Goal: Information Seeking & Learning: Find specific fact

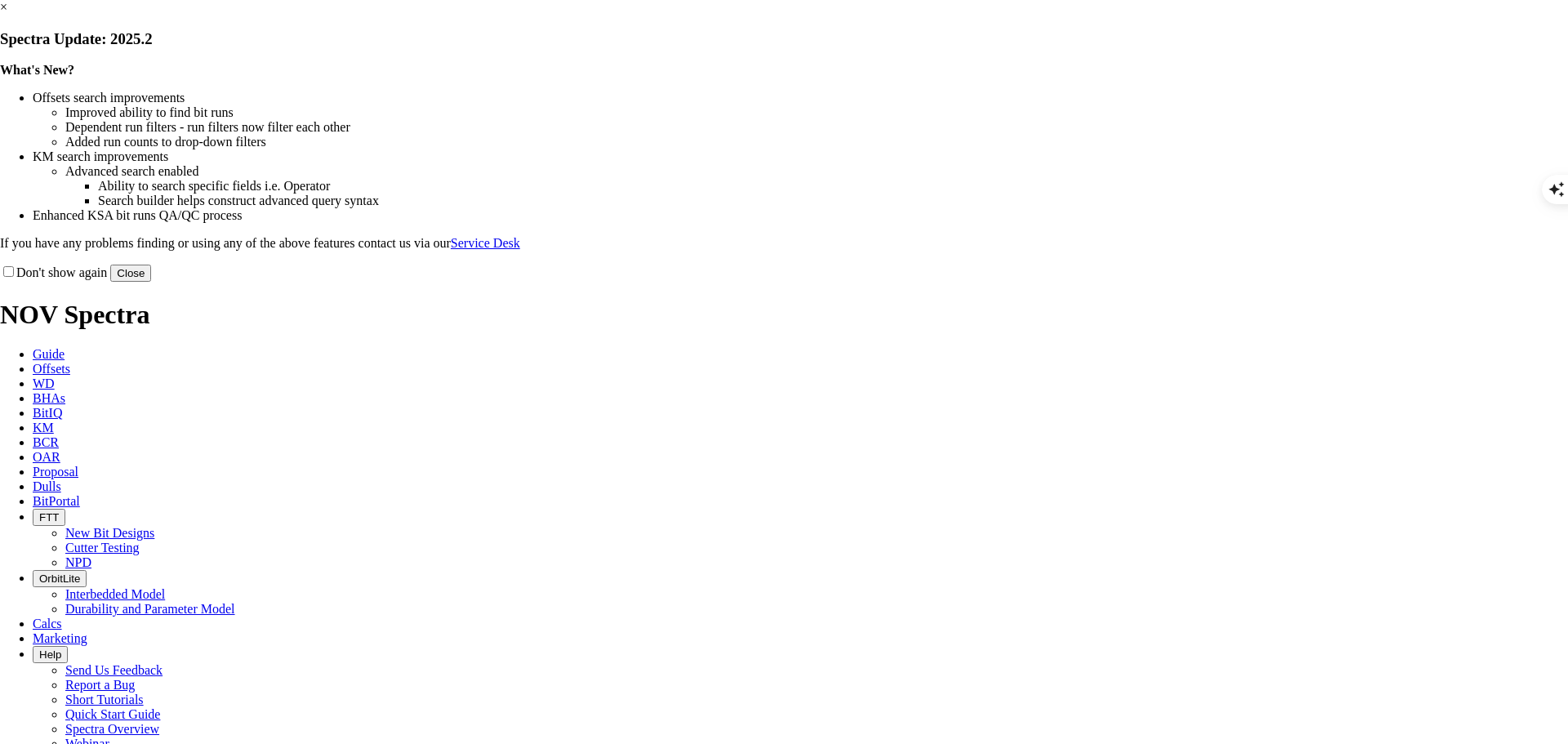
scroll to position [1638, 0]
click at [151, 282] on button "Close" at bounding box center [130, 272] width 41 height 17
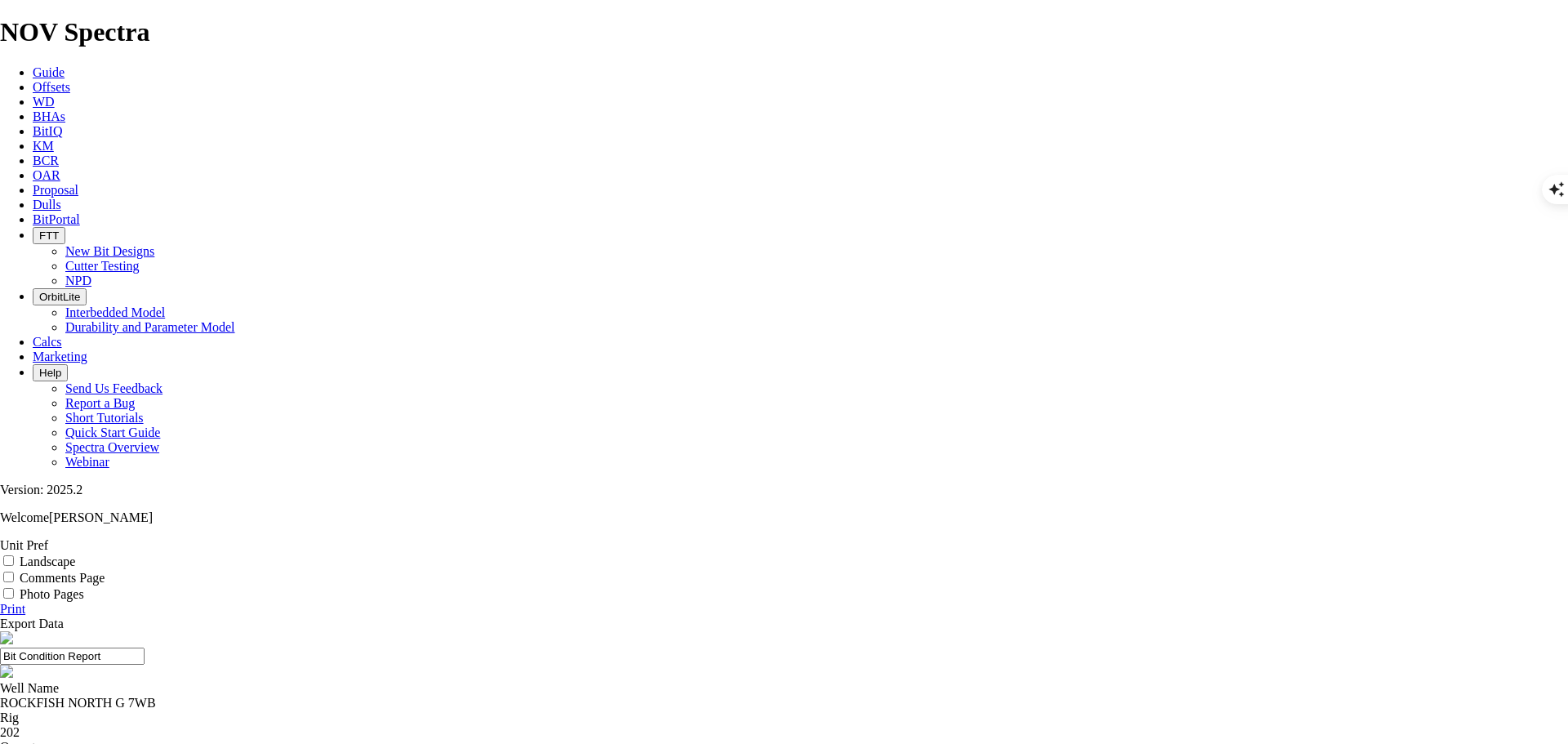
type textarea "A321042"
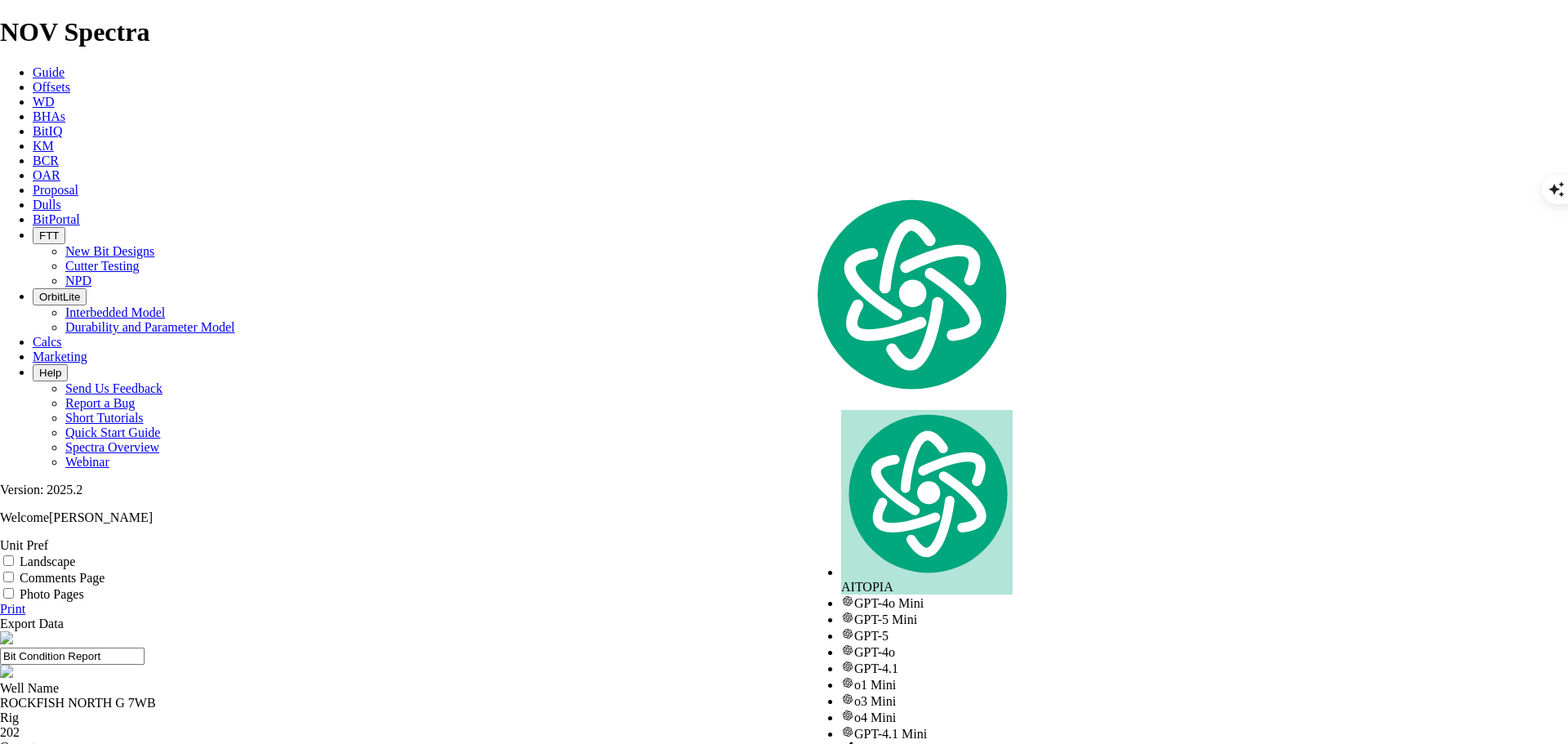
copy div "A321042"
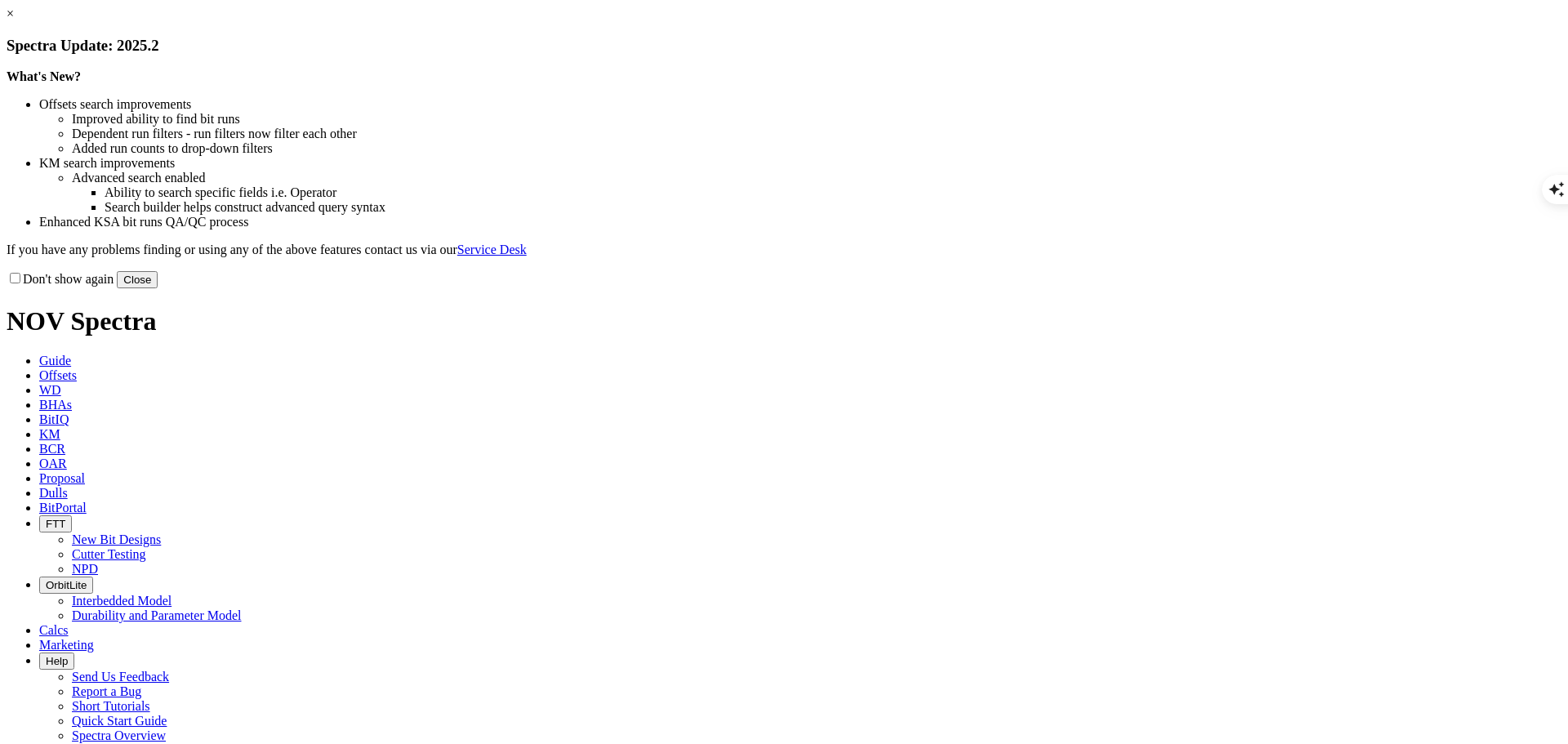
scroll to position [1638, 0]
